Goal: Transaction & Acquisition: Purchase product/service

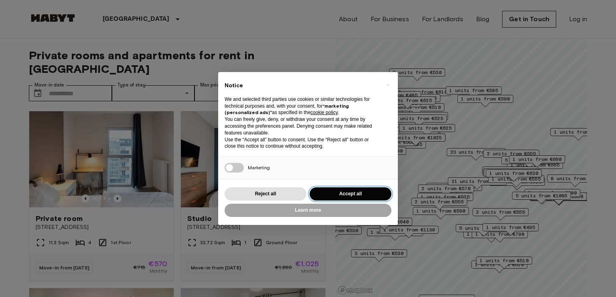
click at [338, 193] on button "Accept all" at bounding box center [350, 194] width 82 height 13
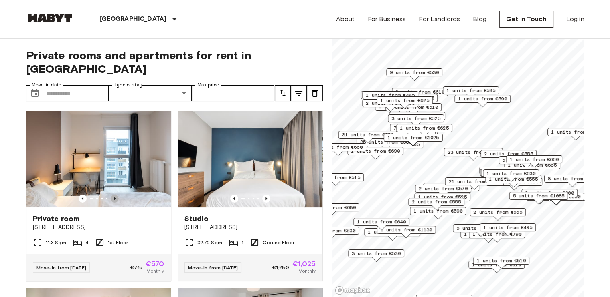
click at [111, 195] on icon "Previous image" at bounding box center [115, 199] width 8 height 8
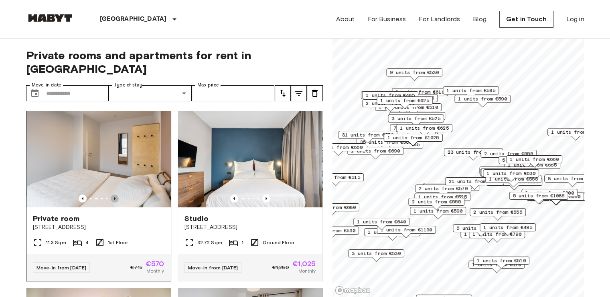
click at [111, 195] on icon "Previous image" at bounding box center [115, 199] width 8 height 8
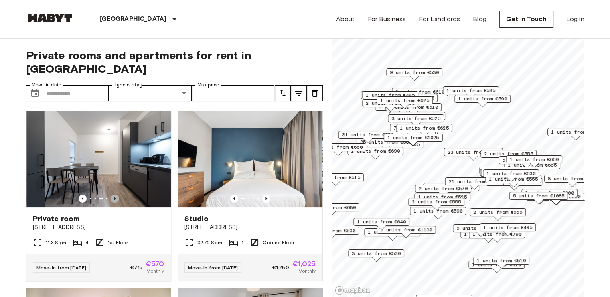
click at [111, 195] on icon "Previous image" at bounding box center [115, 199] width 8 height 8
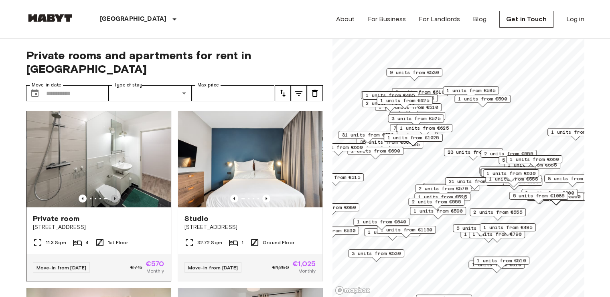
click at [111, 195] on icon "Previous image" at bounding box center [115, 199] width 8 height 8
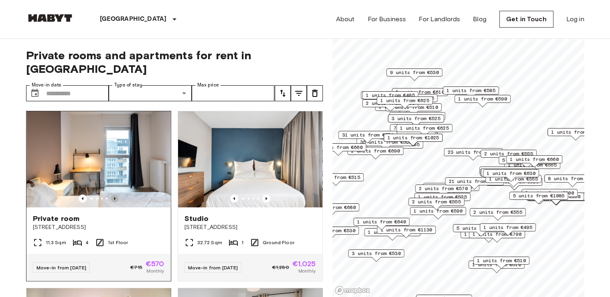
click at [111, 195] on icon "Previous image" at bounding box center [115, 199] width 8 height 8
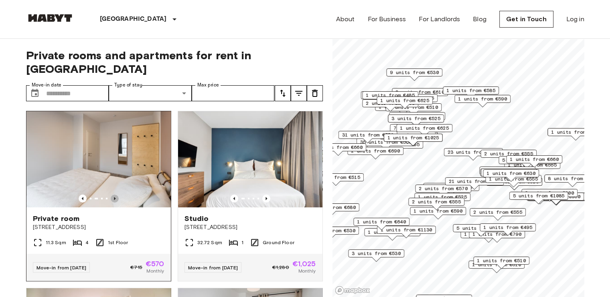
click at [111, 195] on icon "Previous image" at bounding box center [115, 199] width 8 height 8
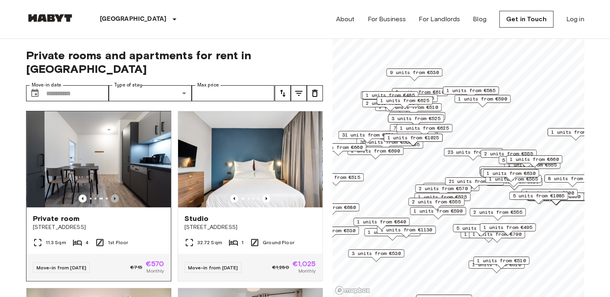
click at [111, 195] on icon "Previous image" at bounding box center [115, 199] width 8 height 8
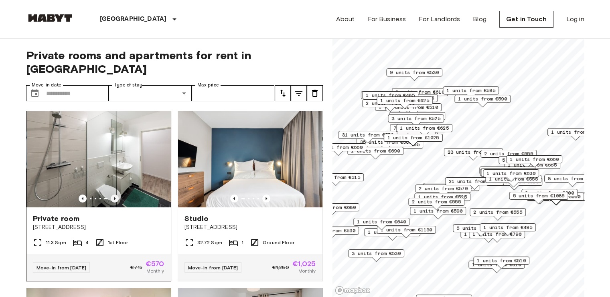
click at [111, 195] on icon "Previous image" at bounding box center [115, 199] width 8 height 8
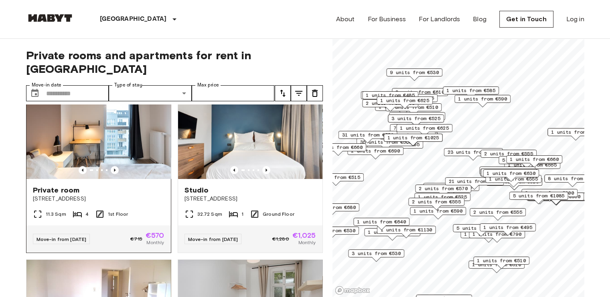
scroll to position [30, 0]
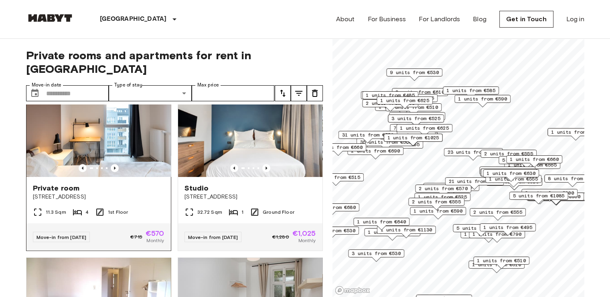
click at [76, 121] on img at bounding box center [98, 129] width 144 height 96
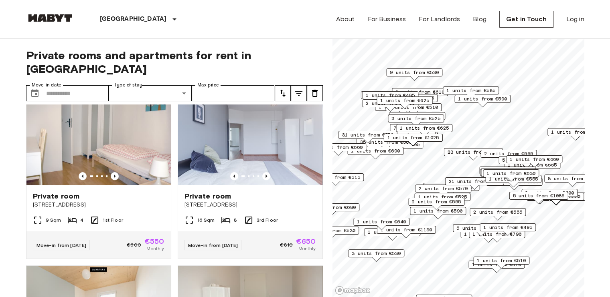
scroll to position [377, 0]
click at [245, 113] on img at bounding box center [250, 137] width 144 height 96
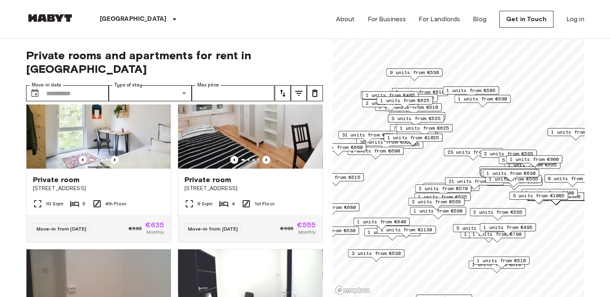
scroll to position [928, 0]
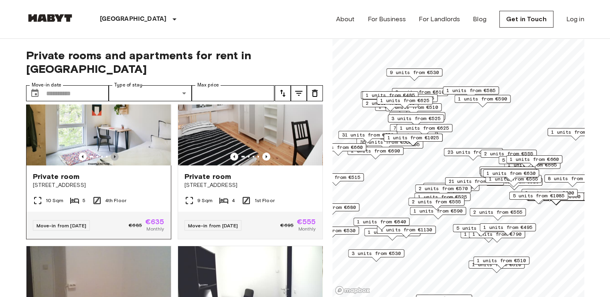
click at [114, 158] on icon "Previous image" at bounding box center [115, 156] width 2 height 3
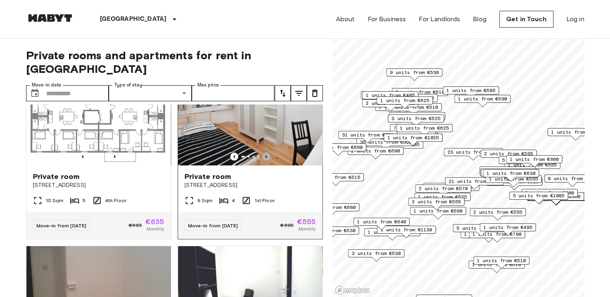
click at [262, 159] on icon "Previous image" at bounding box center [266, 157] width 8 height 8
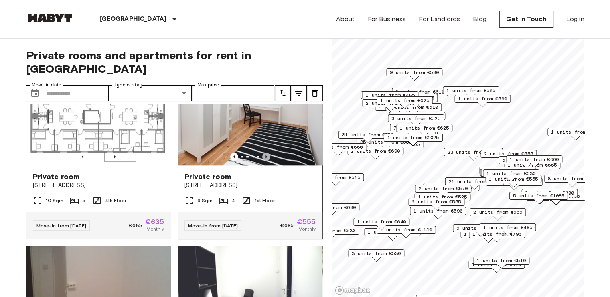
click at [262, 159] on icon "Previous image" at bounding box center [266, 157] width 8 height 8
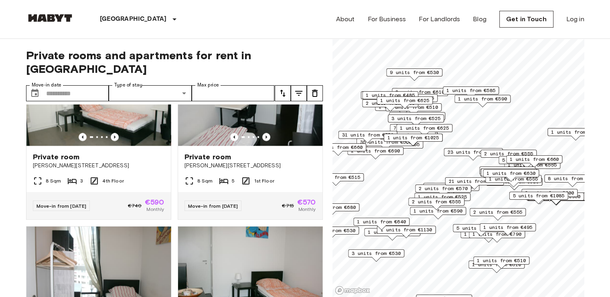
scroll to position [1374, 0]
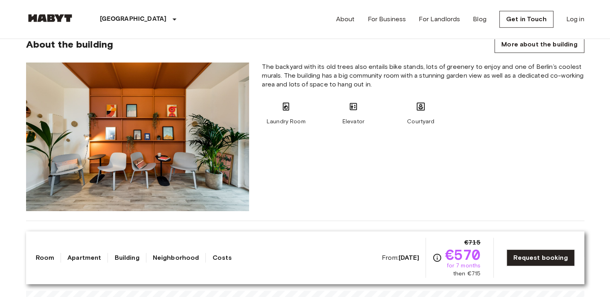
scroll to position [624, 0]
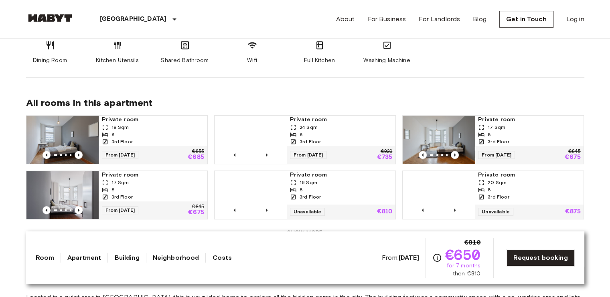
scroll to position [471, 0]
